Goal: Transaction & Acquisition: Purchase product/service

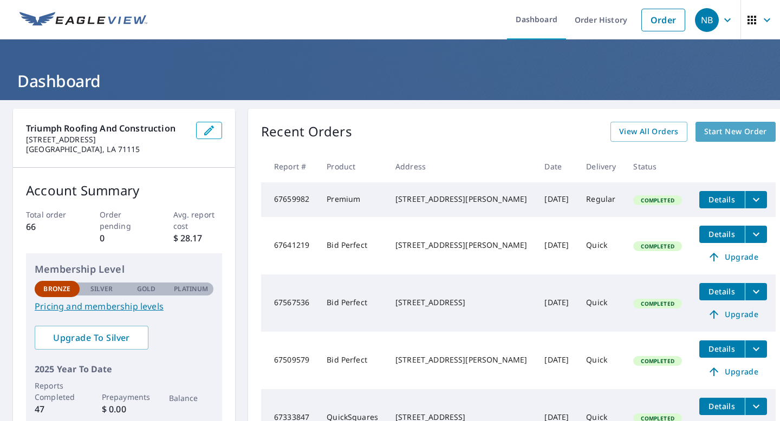
click at [708, 130] on span "Start New Order" at bounding box center [735, 132] width 63 height 14
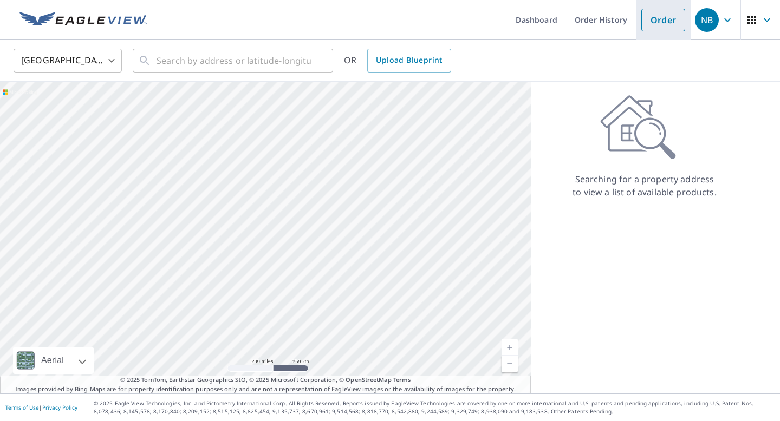
click at [668, 24] on link "Order" at bounding box center [663, 20] width 44 height 23
click at [660, 25] on link "Order" at bounding box center [663, 20] width 44 height 23
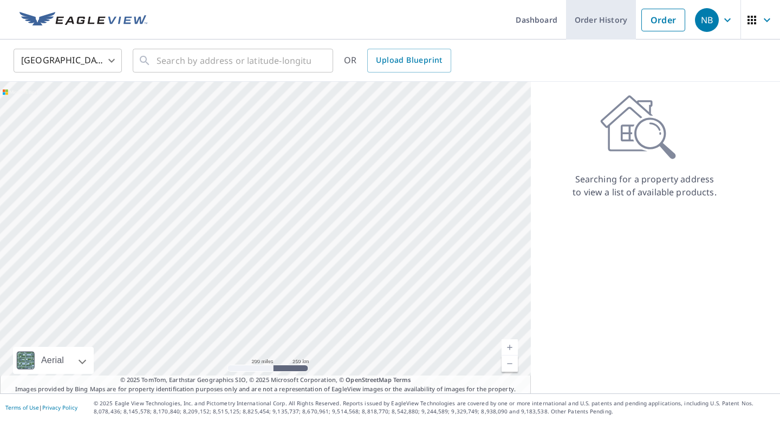
click at [588, 22] on link "Order History" at bounding box center [601, 20] width 70 height 40
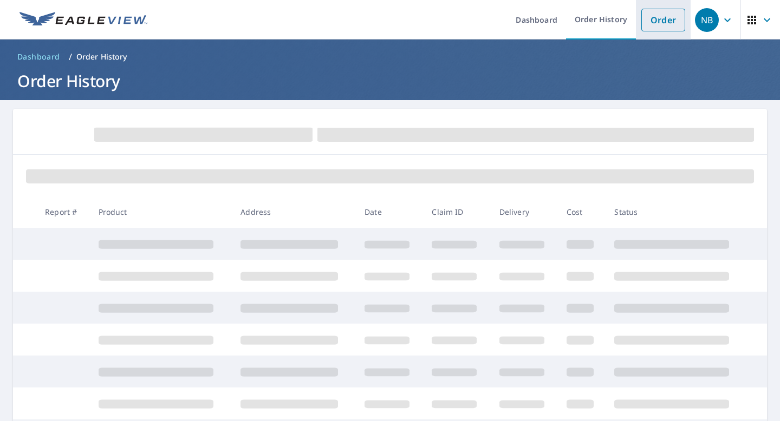
click at [658, 23] on link "Order" at bounding box center [663, 20] width 44 height 23
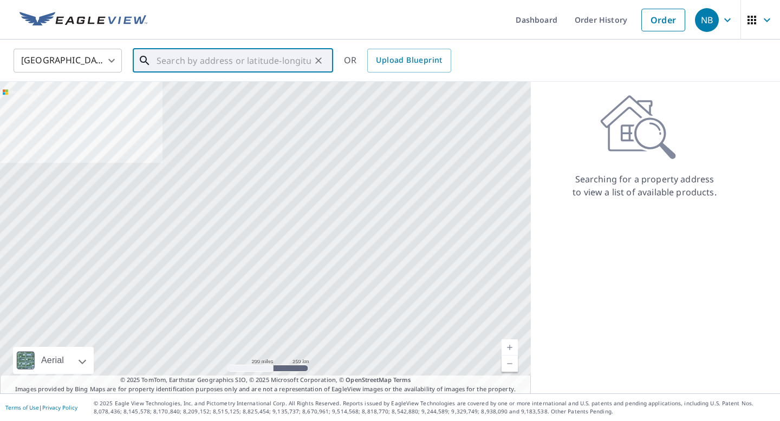
click at [217, 60] on input "text" at bounding box center [234, 60] width 154 height 30
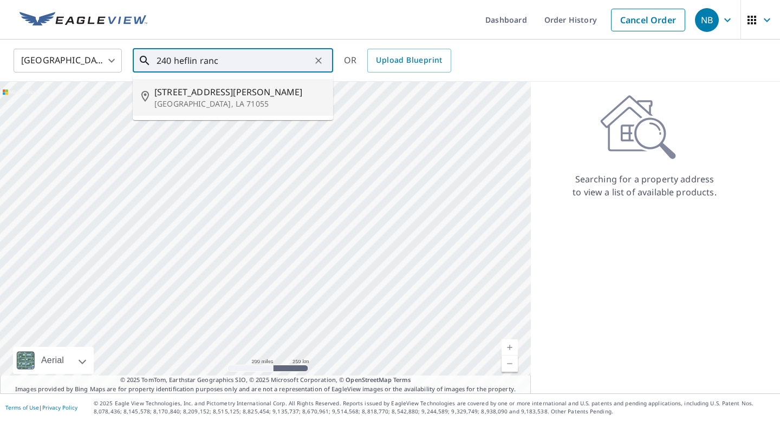
click at [194, 93] on span "[STREET_ADDRESS][PERSON_NAME]" at bounding box center [239, 92] width 170 height 13
type input "[STREET_ADDRESS][PERSON_NAME]"
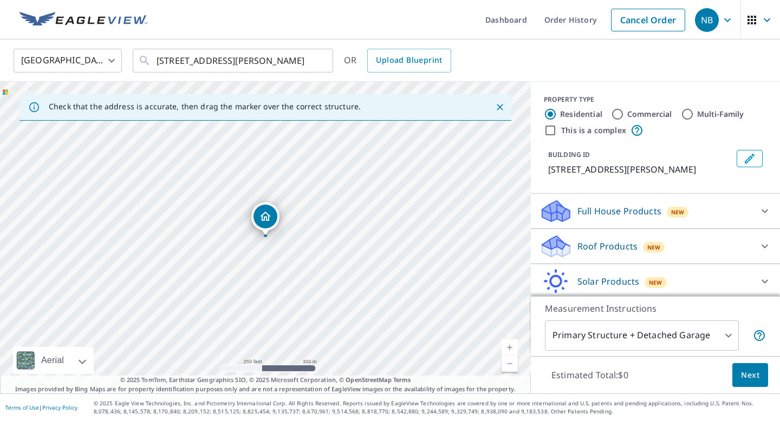
click at [507, 344] on link "Current Level 17, Zoom In" at bounding box center [510, 348] width 16 height 16
click at [511, 349] on link "Current Level 18, Zoom In" at bounding box center [510, 348] width 16 height 16
click at [511, 348] on link "Current Level 19, Zoom In" at bounding box center [510, 348] width 16 height 16
drag, startPoint x: 356, startPoint y: 261, endPoint x: 293, endPoint y: 253, distance: 63.8
click at [293, 253] on div "[STREET_ADDRESS][PERSON_NAME]" at bounding box center [265, 238] width 531 height 312
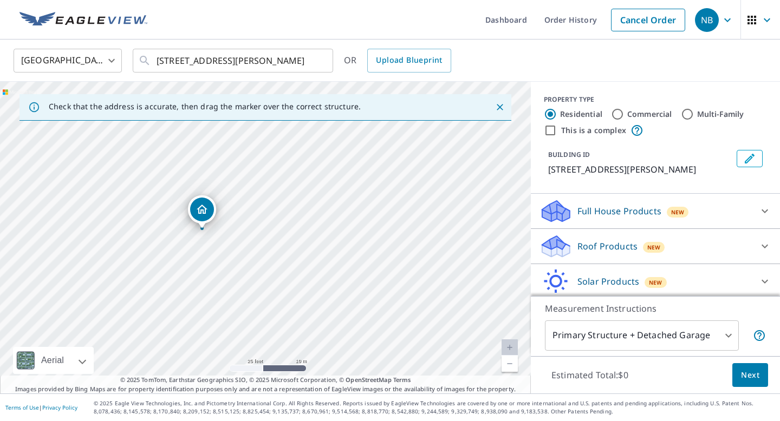
click at [333, 184] on div "[STREET_ADDRESS][PERSON_NAME]" at bounding box center [265, 238] width 531 height 312
click at [328, 187] on div "[STREET_ADDRESS][PERSON_NAME]" at bounding box center [265, 238] width 531 height 312
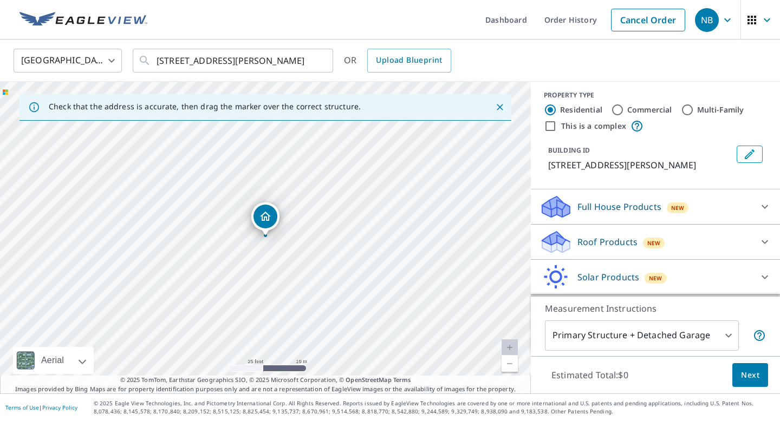
scroll to position [1, 0]
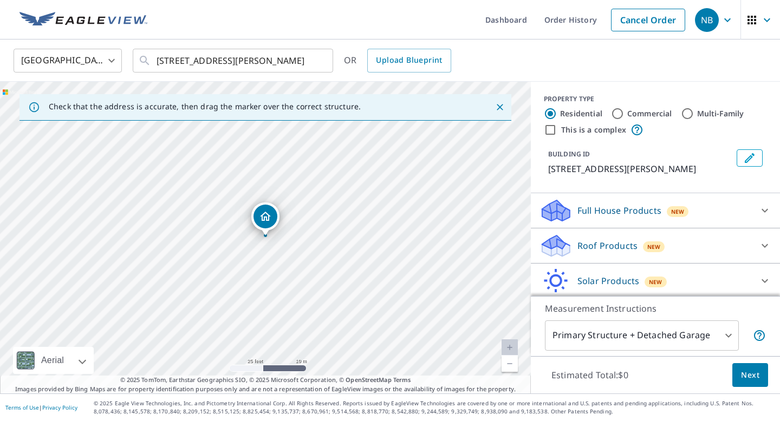
click at [621, 244] on p "Roof Products" at bounding box center [607, 245] width 60 height 13
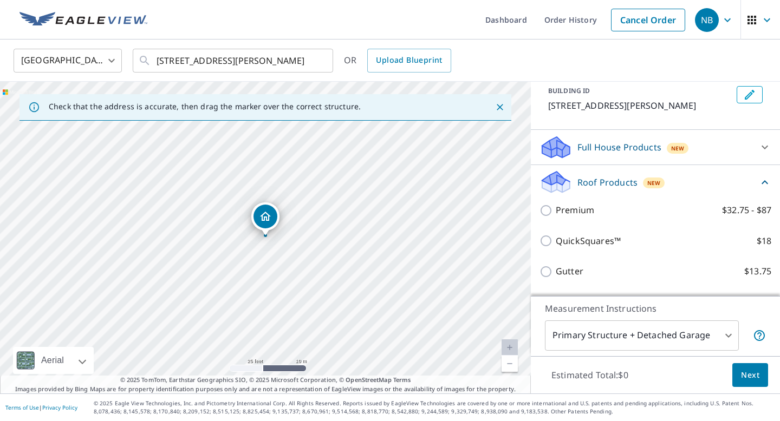
scroll to position [71, 0]
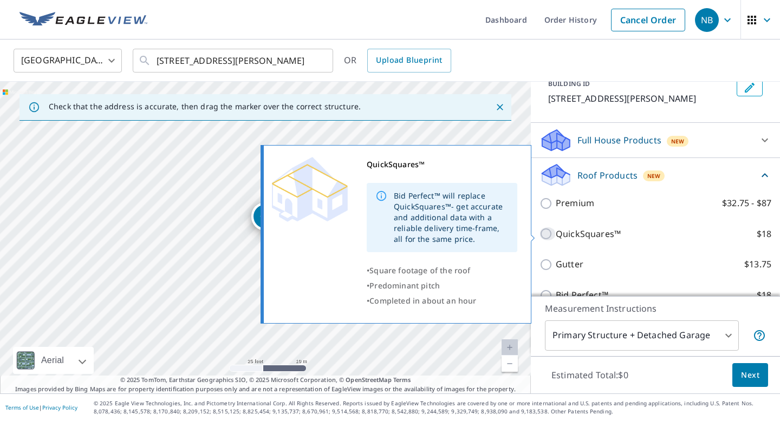
click at [543, 234] on input "QuickSquares™ $18" at bounding box center [547, 233] width 16 height 13
checkbox input "true"
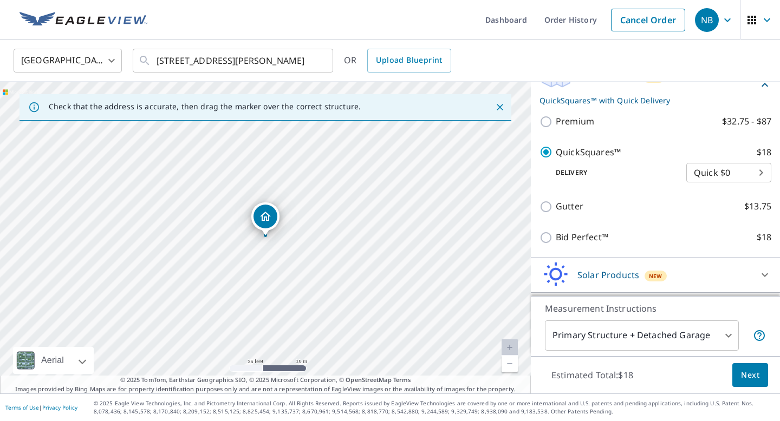
scroll to position [188, 0]
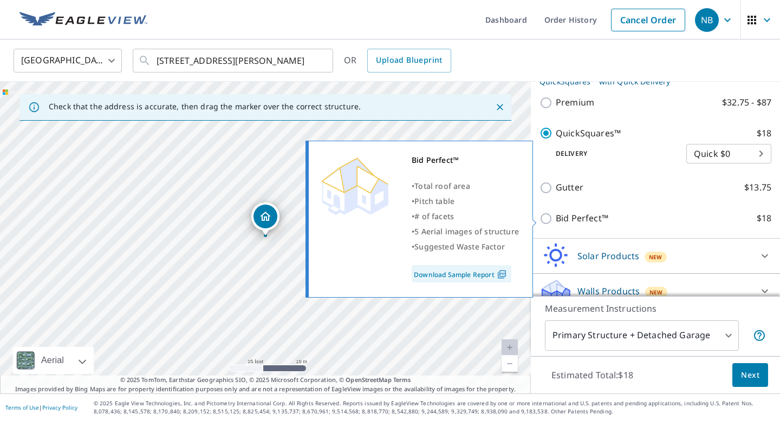
click at [544, 219] on input "Bid Perfect™ $18" at bounding box center [547, 218] width 16 height 13
checkbox input "true"
checkbox input "false"
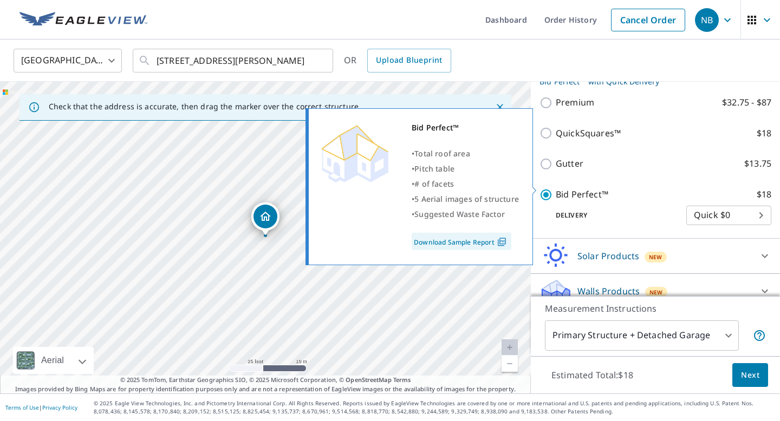
scroll to position [203, 0]
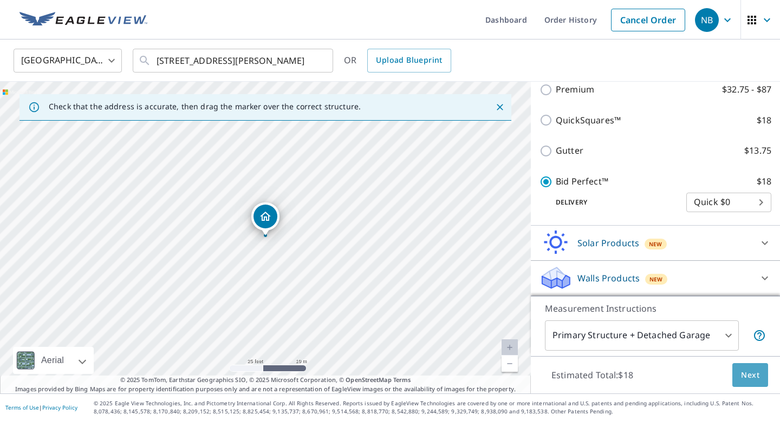
click at [753, 376] on span "Next" at bounding box center [750, 376] width 18 height 14
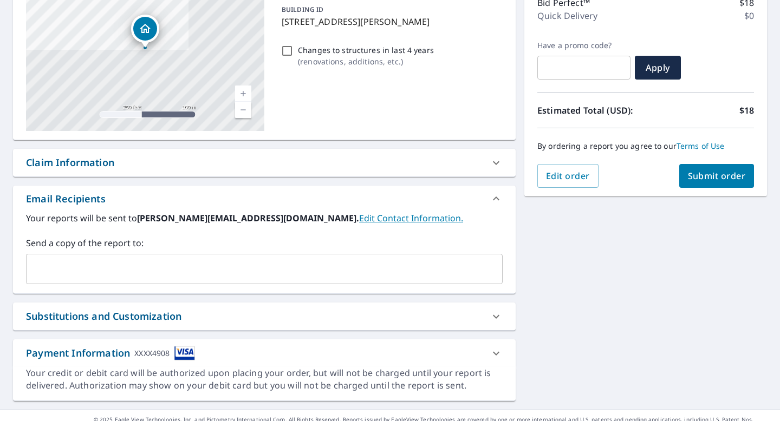
scroll to position [147, 0]
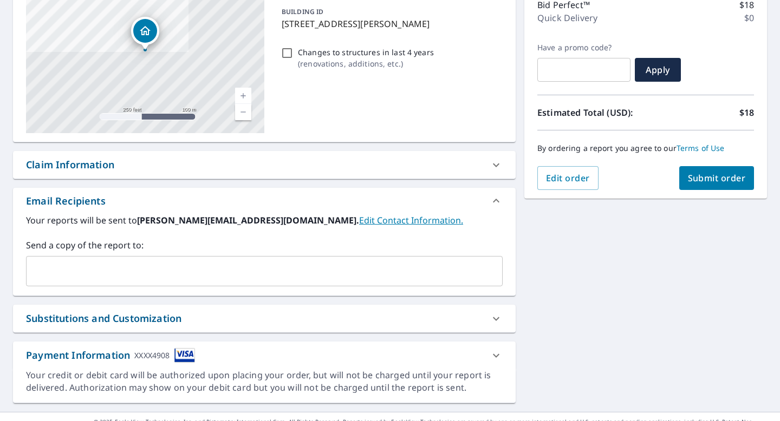
click at [708, 178] on span "Submit order" at bounding box center [717, 178] width 58 height 12
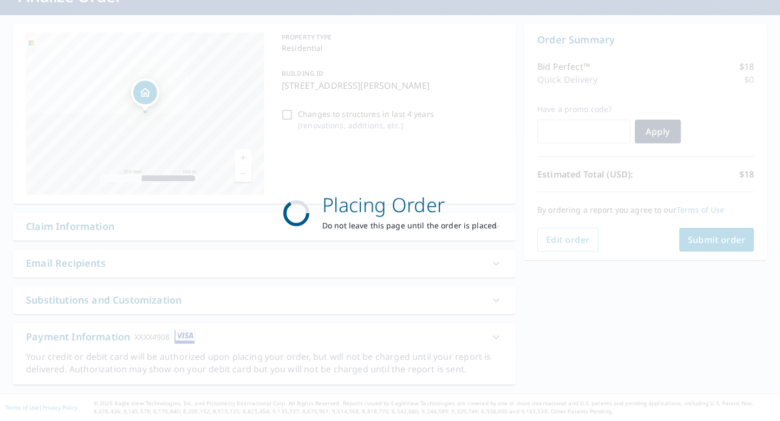
scroll to position [85, 0]
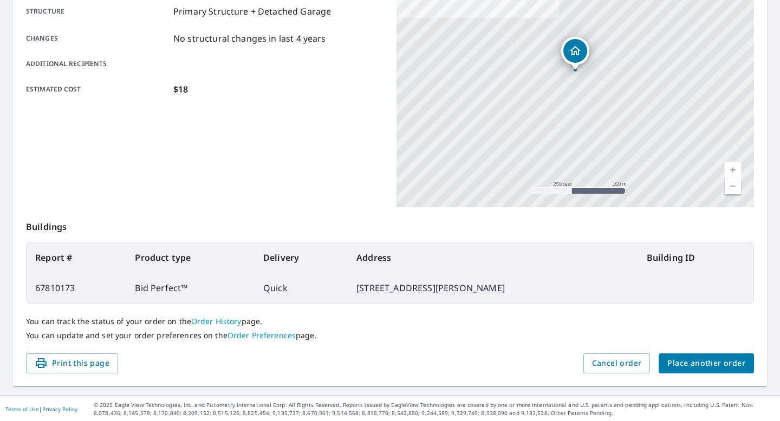
scroll to position [216, 0]
click at [699, 361] on span "Place another order" at bounding box center [706, 363] width 78 height 14
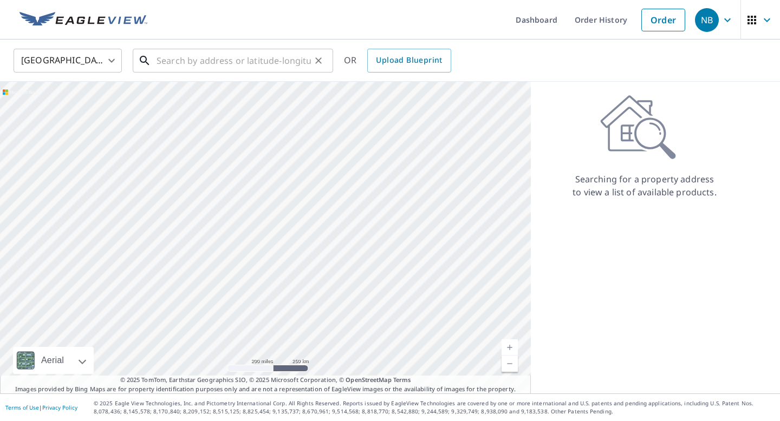
click at [271, 64] on input "text" at bounding box center [234, 60] width 154 height 30
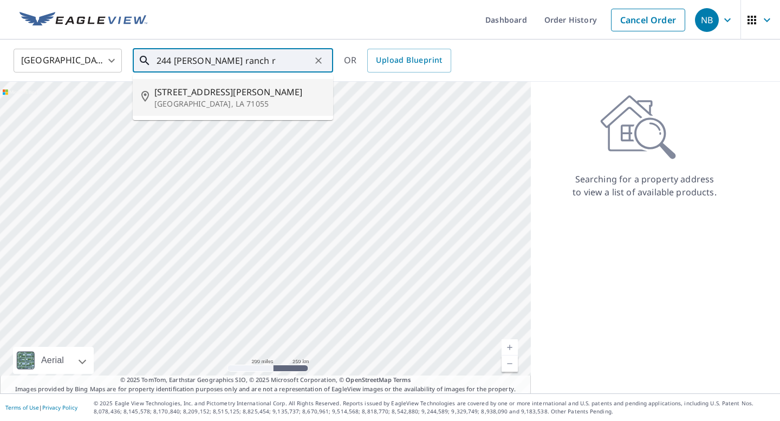
click at [204, 91] on span "[STREET_ADDRESS][PERSON_NAME]" at bounding box center [239, 92] width 170 height 13
type input "[STREET_ADDRESS][PERSON_NAME]"
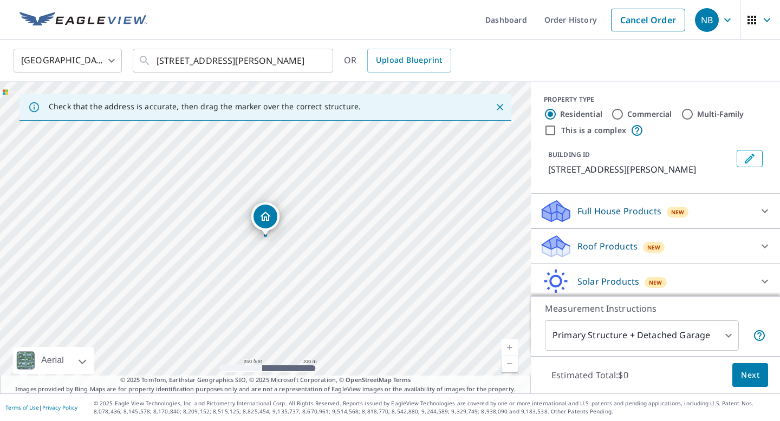
click at [510, 347] on link "Current Level 17, Zoom In" at bounding box center [510, 348] width 16 height 16
click at [510, 347] on link "Current Level 18, Zoom In" at bounding box center [510, 348] width 16 height 16
click at [591, 240] on p "Roof Products" at bounding box center [607, 246] width 60 height 13
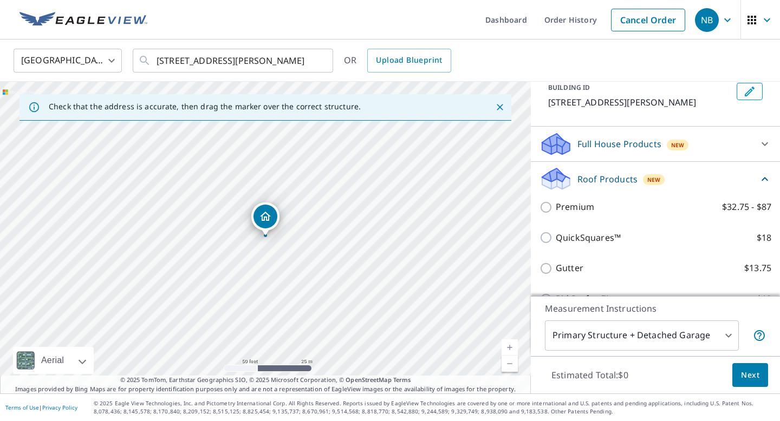
scroll to position [162, 0]
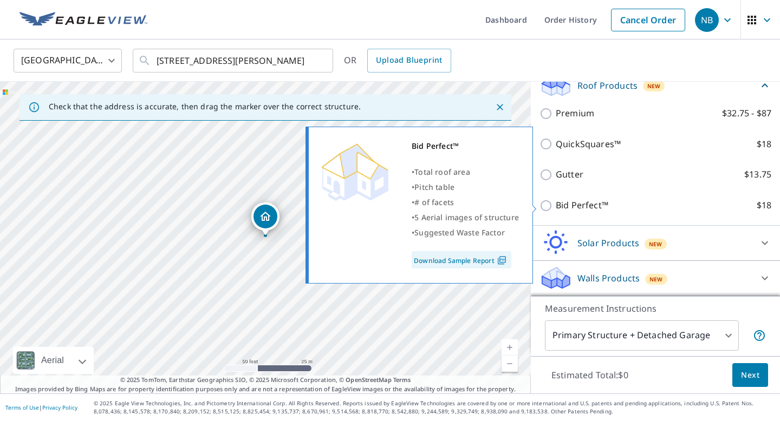
click at [549, 207] on input "Bid Perfect™ $18" at bounding box center [547, 205] width 16 height 13
checkbox input "true"
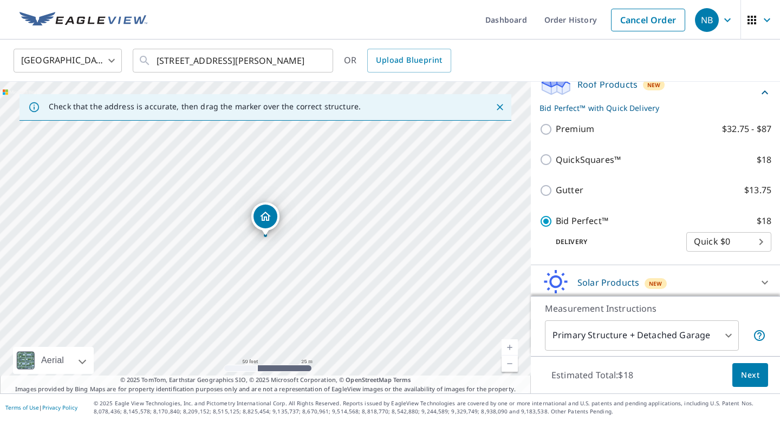
click at [751, 372] on span "Next" at bounding box center [750, 376] width 18 height 14
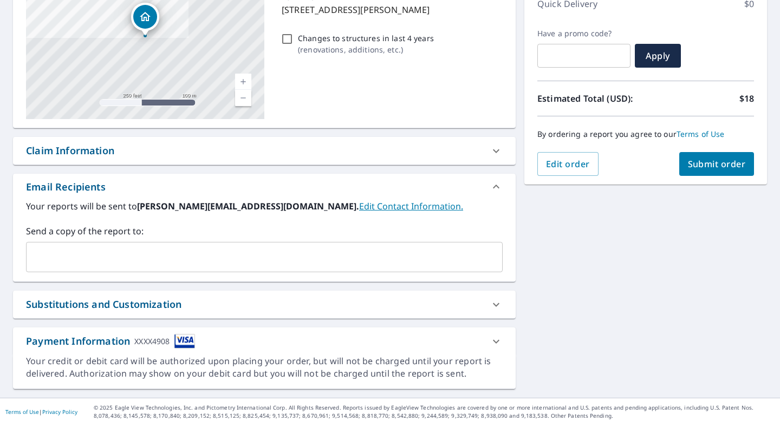
scroll to position [165, 0]
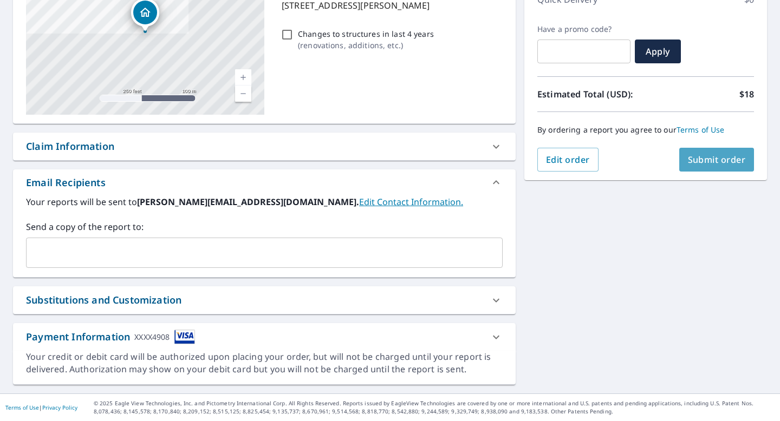
click at [701, 160] on span "Submit order" at bounding box center [717, 160] width 58 height 12
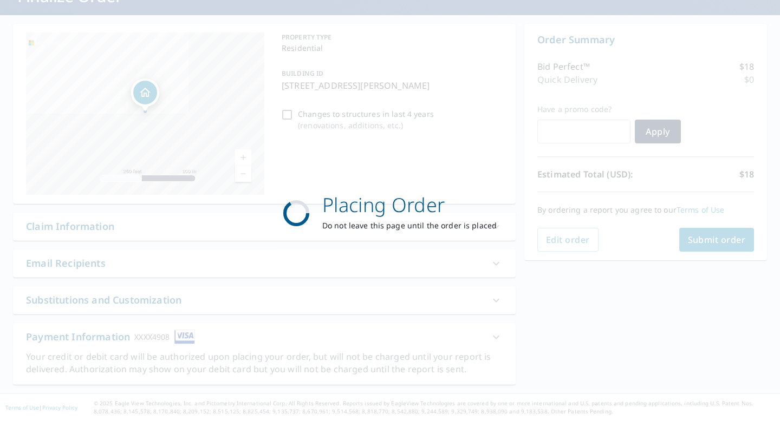
scroll to position [85, 0]
